Goal: Task Accomplishment & Management: Manage account settings

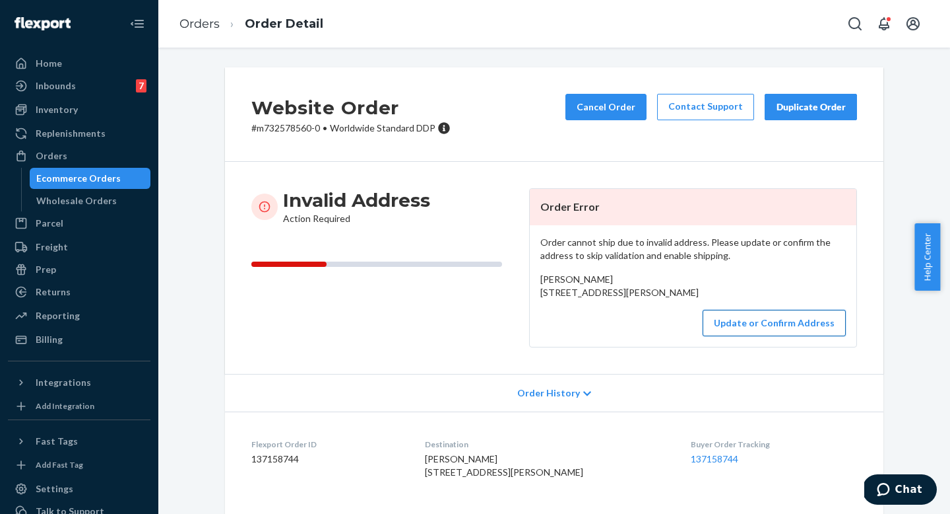
click at [776, 336] on button "Update or Confirm Address" at bounding box center [774, 323] width 143 height 26
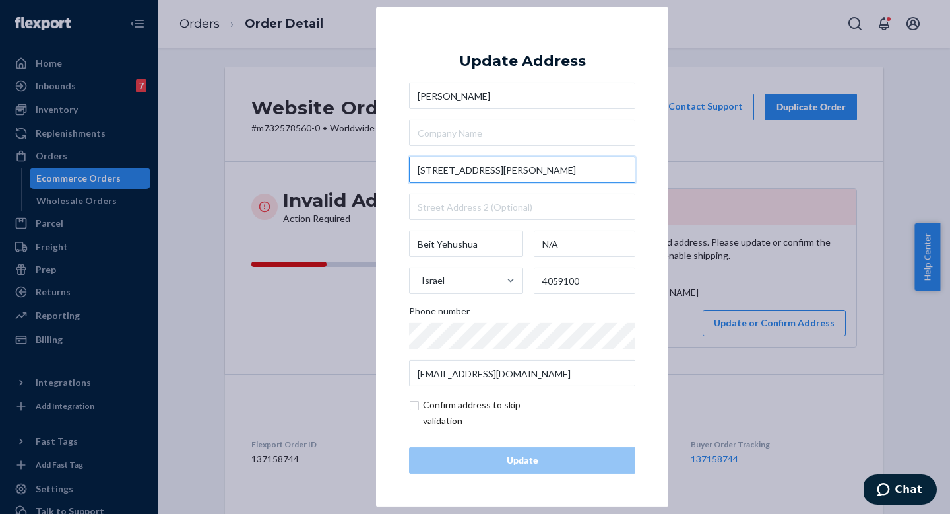
click at [504, 177] on input "[STREET_ADDRESS][PERSON_NAME]" at bounding box center [522, 169] width 226 height 26
click at [298, 129] on div "× Update Address [PERSON_NAME][GEOGRAPHIC_DATA][STREET_ADDRESS][PERSON_NAME] Ph…" at bounding box center [475, 257] width 950 height 514
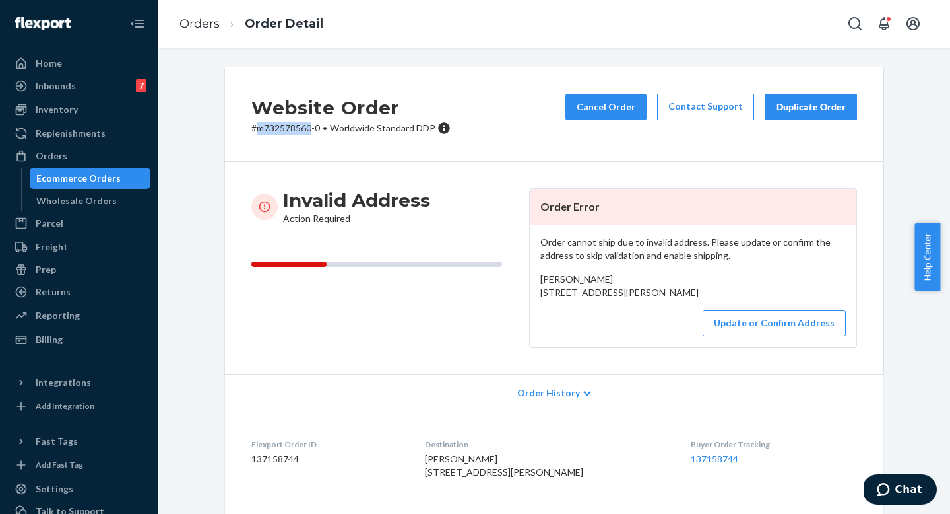
click at [298, 129] on p "# m732578560-0 • Worldwide Standard DDP" at bounding box center [350, 127] width 199 height 13
click at [282, 129] on p "# m732578560-0 • Worldwide Standard DDP" at bounding box center [350, 127] width 199 height 13
click at [785, 336] on button "Update or Confirm Address" at bounding box center [774, 323] width 143 height 26
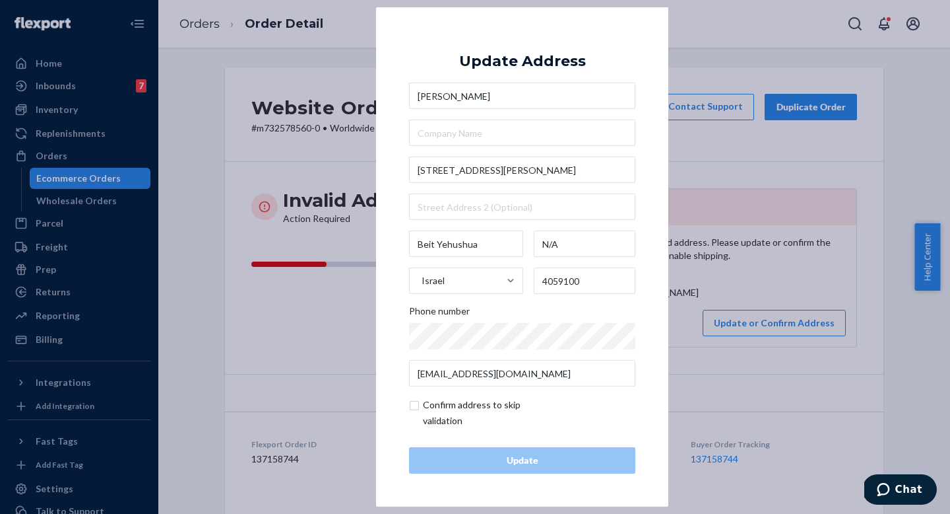
click at [420, 405] on input "checkbox" at bounding box center [485, 413] width 153 height 32
checkbox input "true"
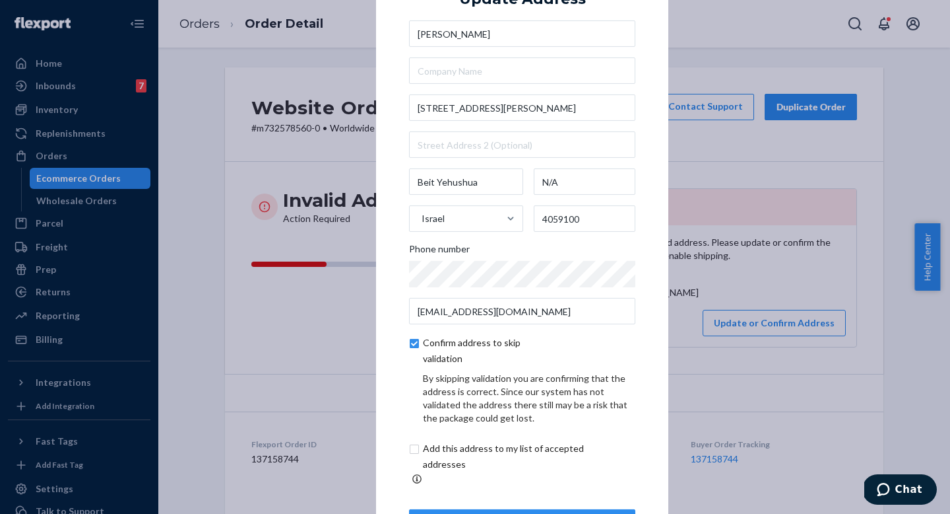
click at [508, 513] on div "Update" at bounding box center [522, 522] width 204 height 13
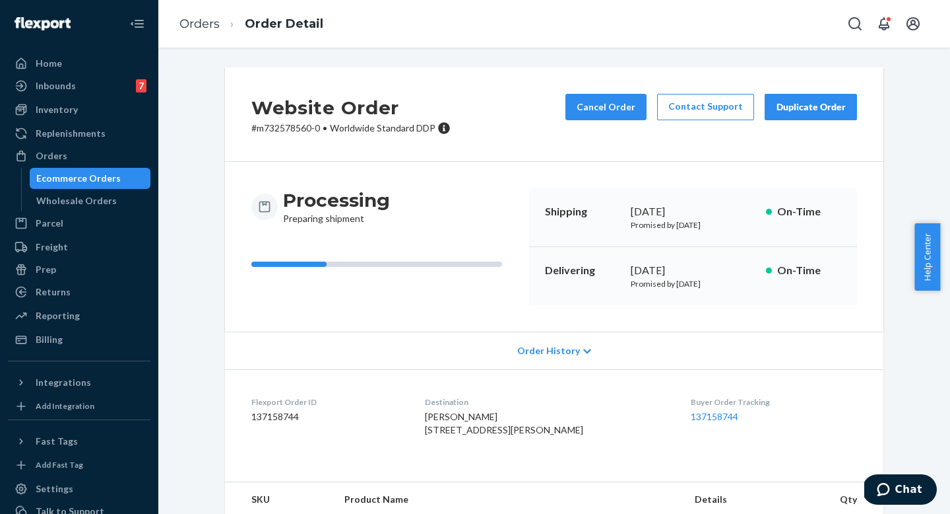
drag, startPoint x: 565, startPoint y: 446, endPoint x: 434, endPoint y: 434, distance: 131.9
click at [434, 434] on div "Shirit keynan 15 Hagen street Beit Yehushua, N/A 4059100 IL" at bounding box center [548, 423] width 246 height 26
copy span "15 Hagen street Beit Yehushua, N/A 4059100"
